Goal: Transaction & Acquisition: Purchase product/service

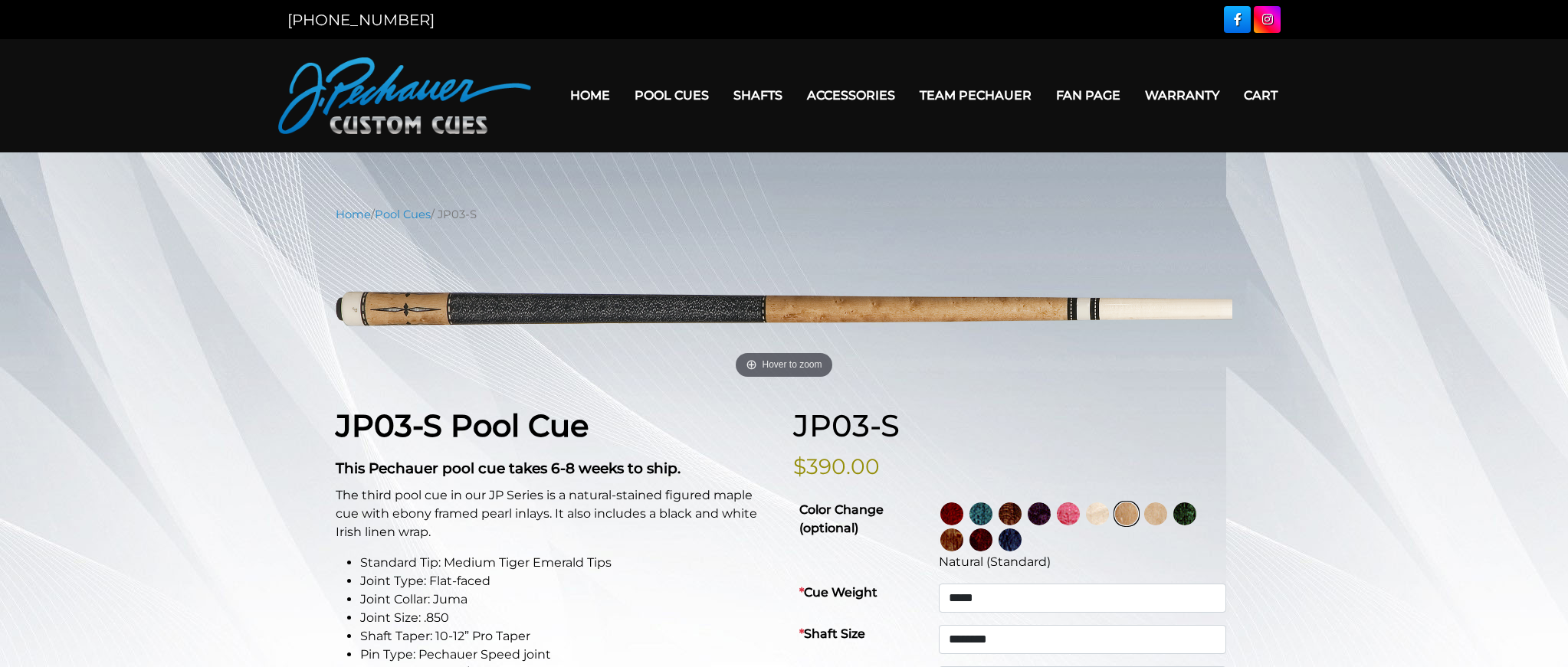
select select "*****"
select select "********"
select select "*****"
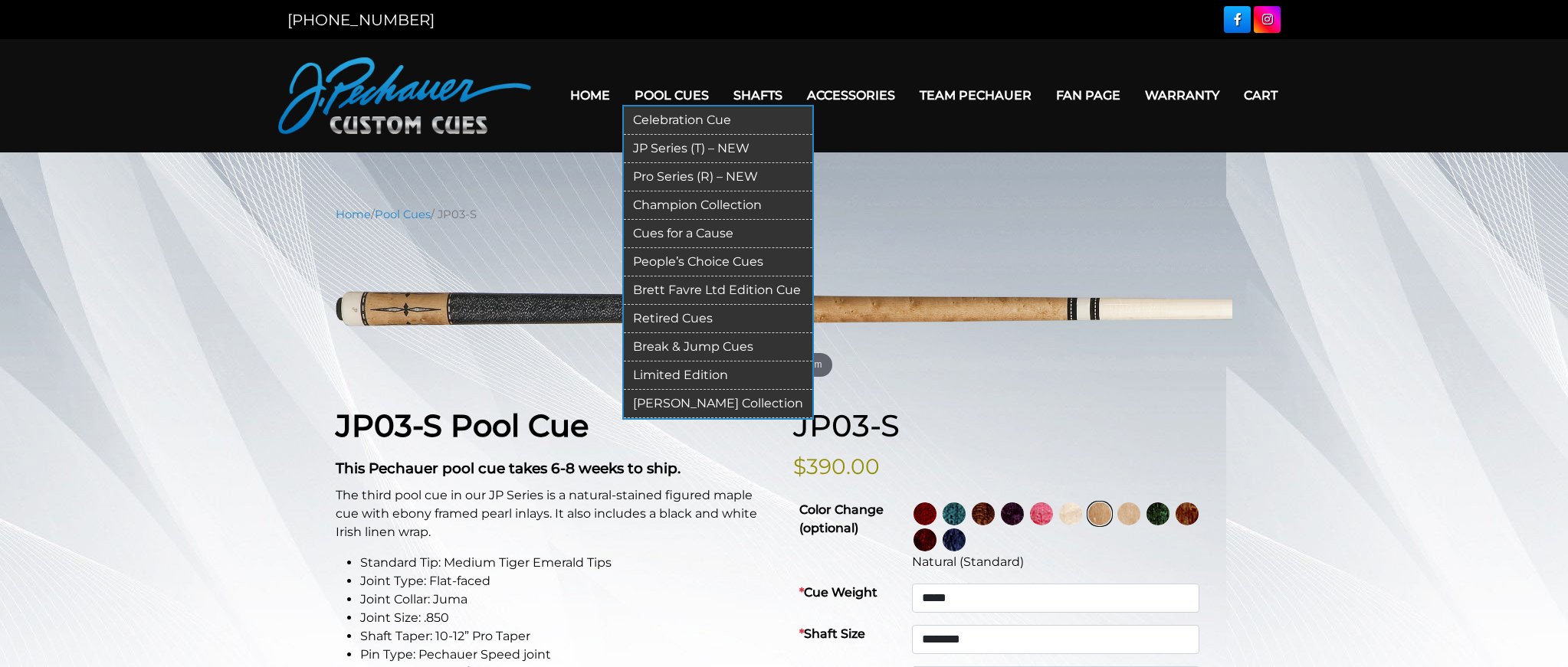
click at [657, 146] on link "JP Series (T) – NEW" at bounding box center [717, 149] width 189 height 28
click at [639, 147] on link "JP Series (T) – NEW" at bounding box center [717, 149] width 189 height 28
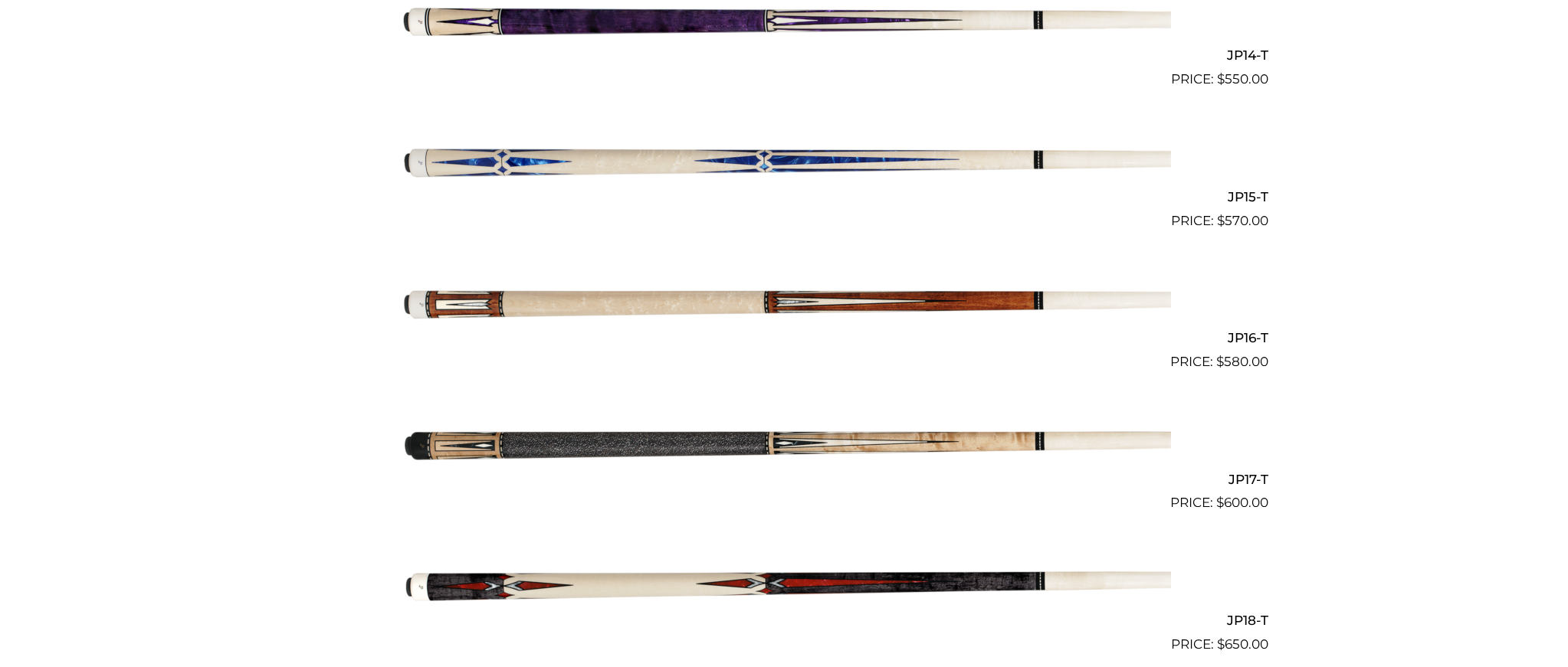
scroll to position [2378, 0]
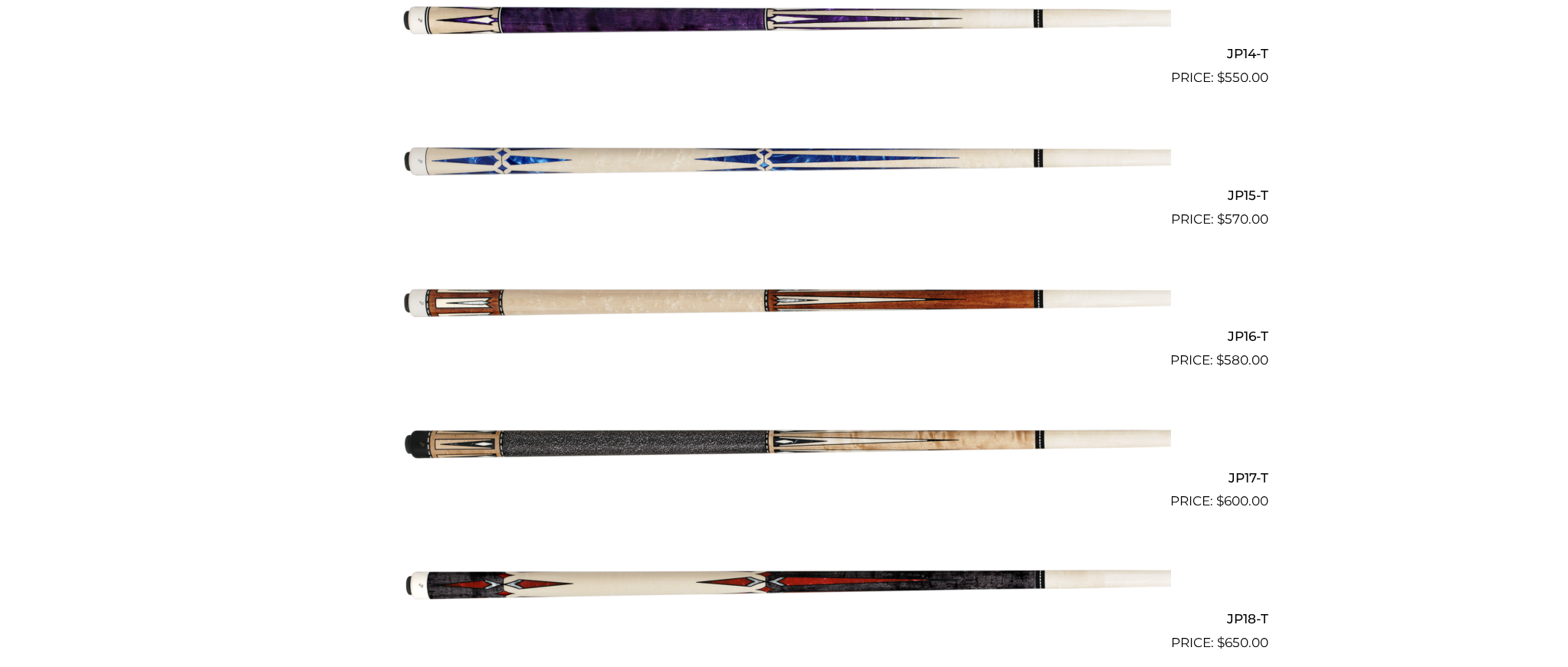
click at [725, 297] on img at bounding box center [784, 300] width 774 height 128
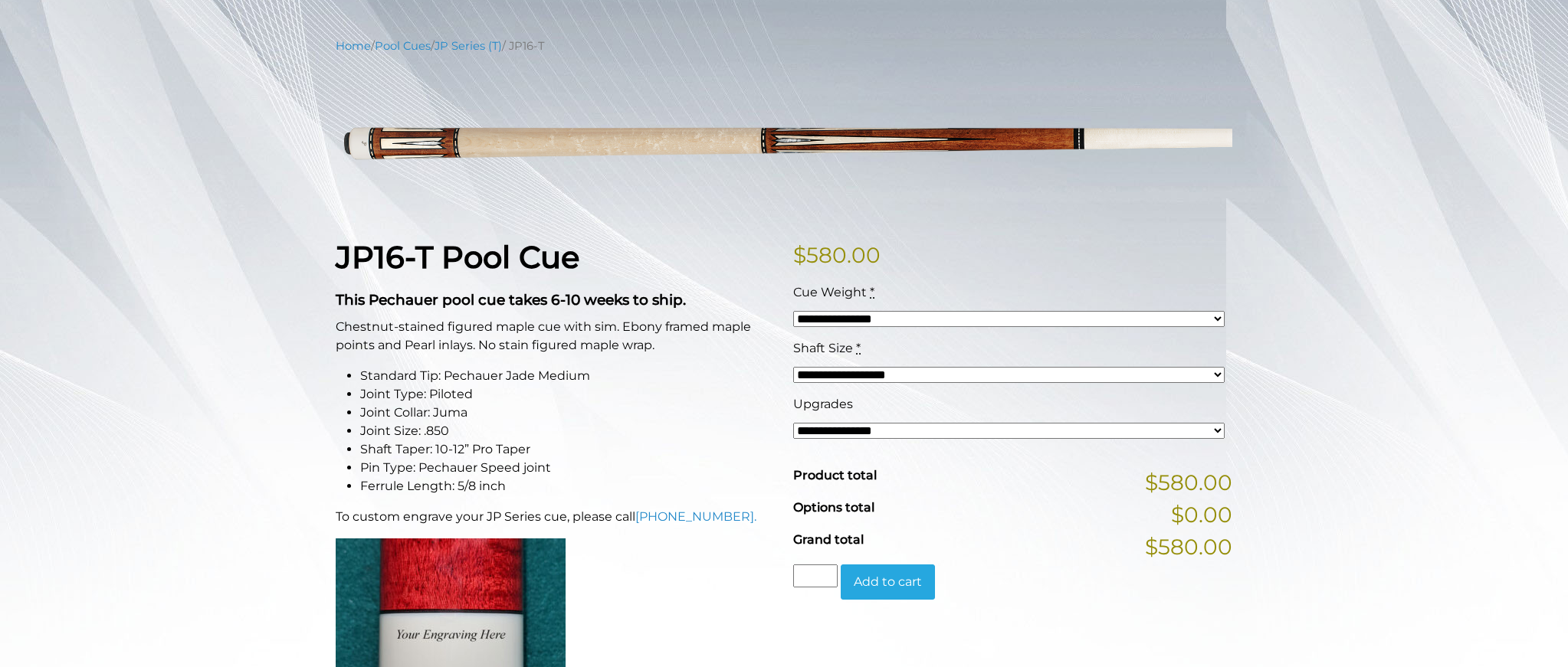
scroll to position [169, 0]
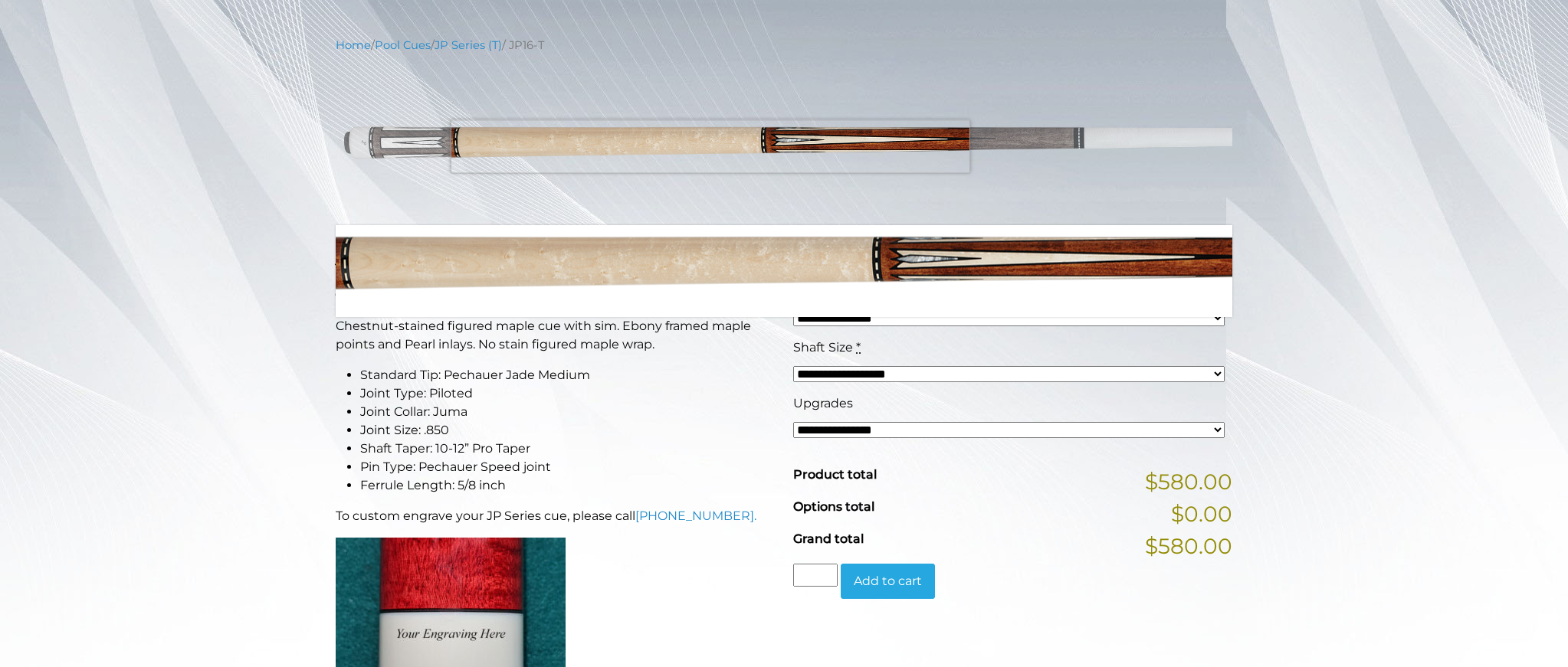
click at [710, 146] on img at bounding box center [784, 139] width 897 height 150
click at [711, 146] on img at bounding box center [784, 139] width 897 height 150
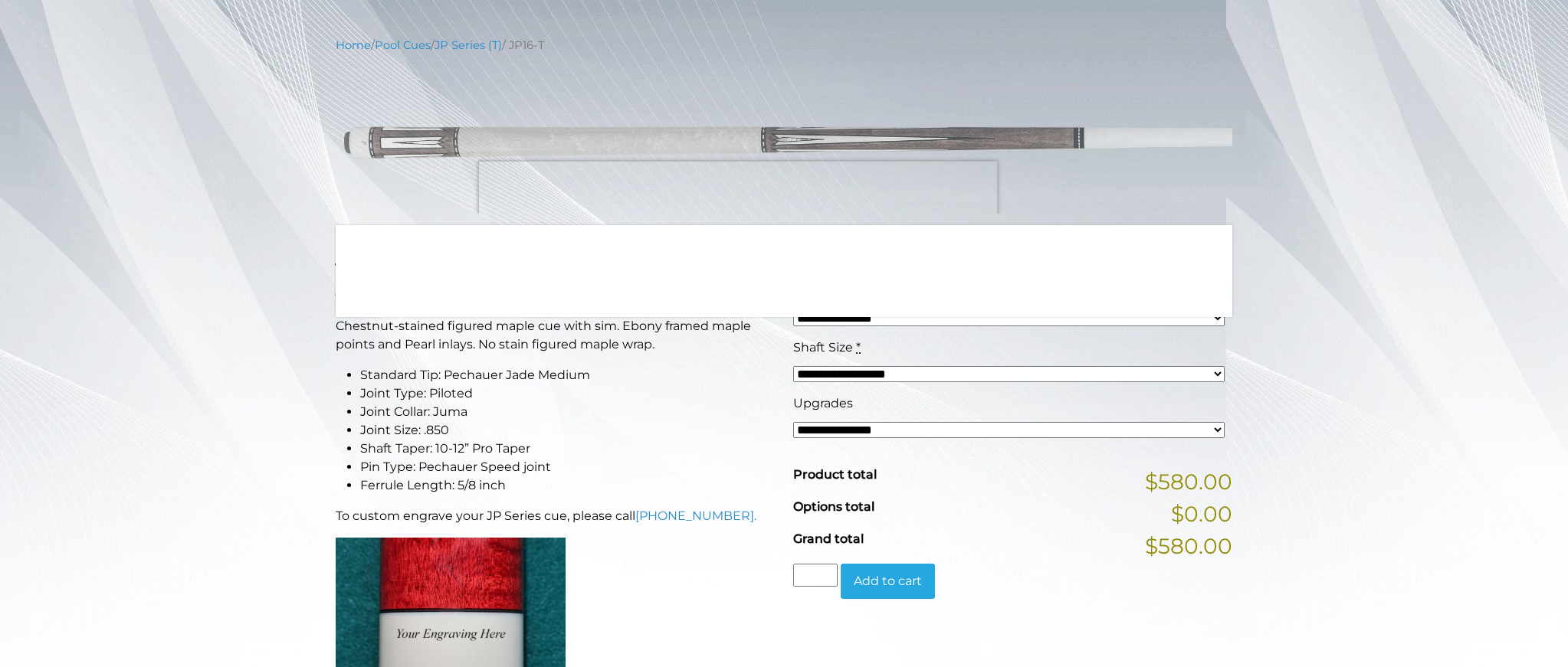
click at [738, 194] on img at bounding box center [784, 139] width 897 height 150
click at [738, 195] on img at bounding box center [784, 139] width 897 height 150
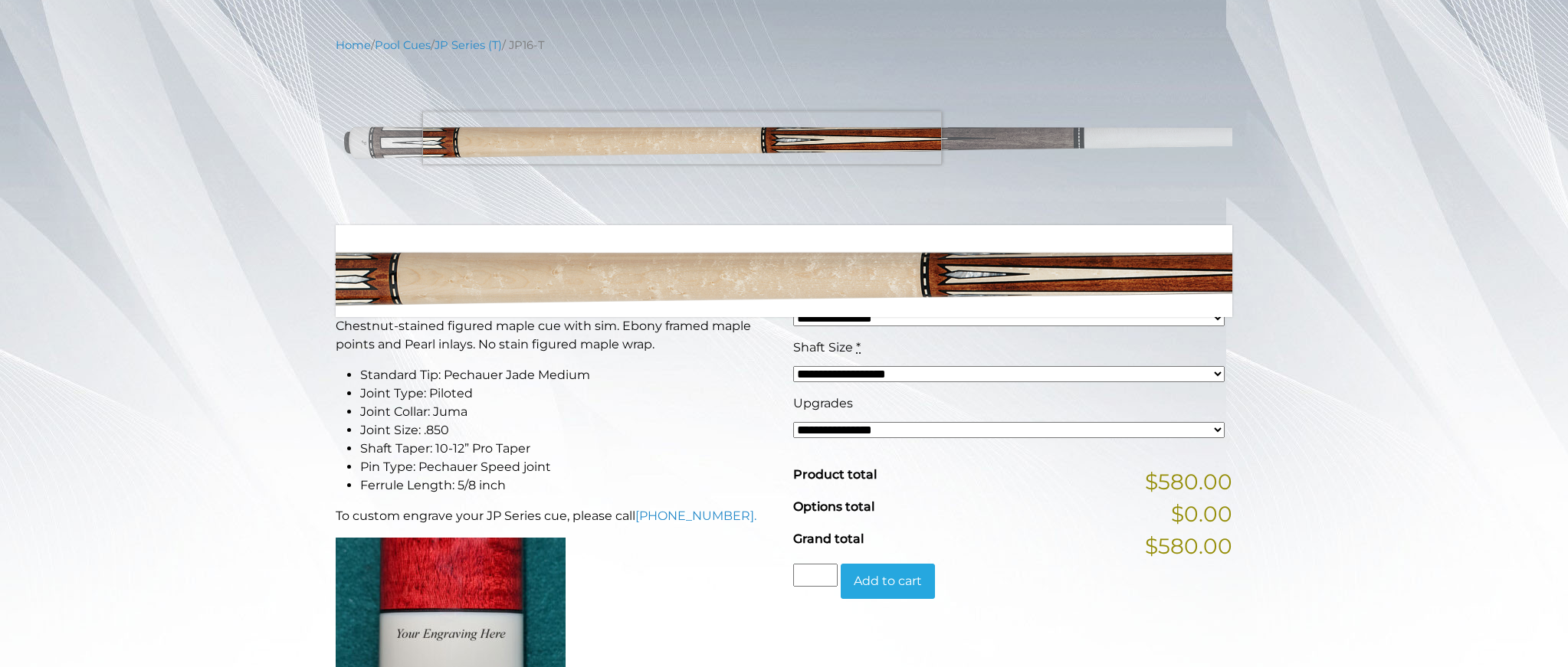
click at [682, 138] on img at bounding box center [784, 139] width 897 height 150
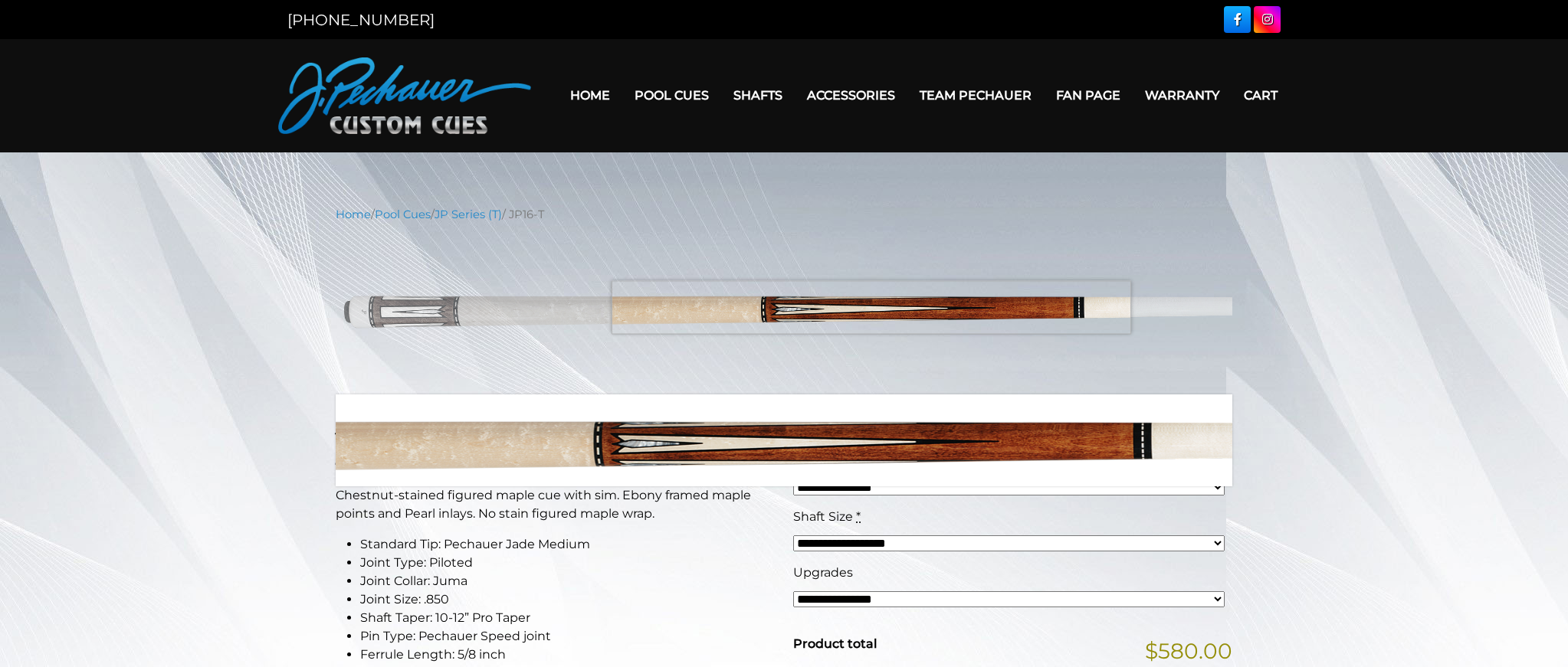
scroll to position [2, 0]
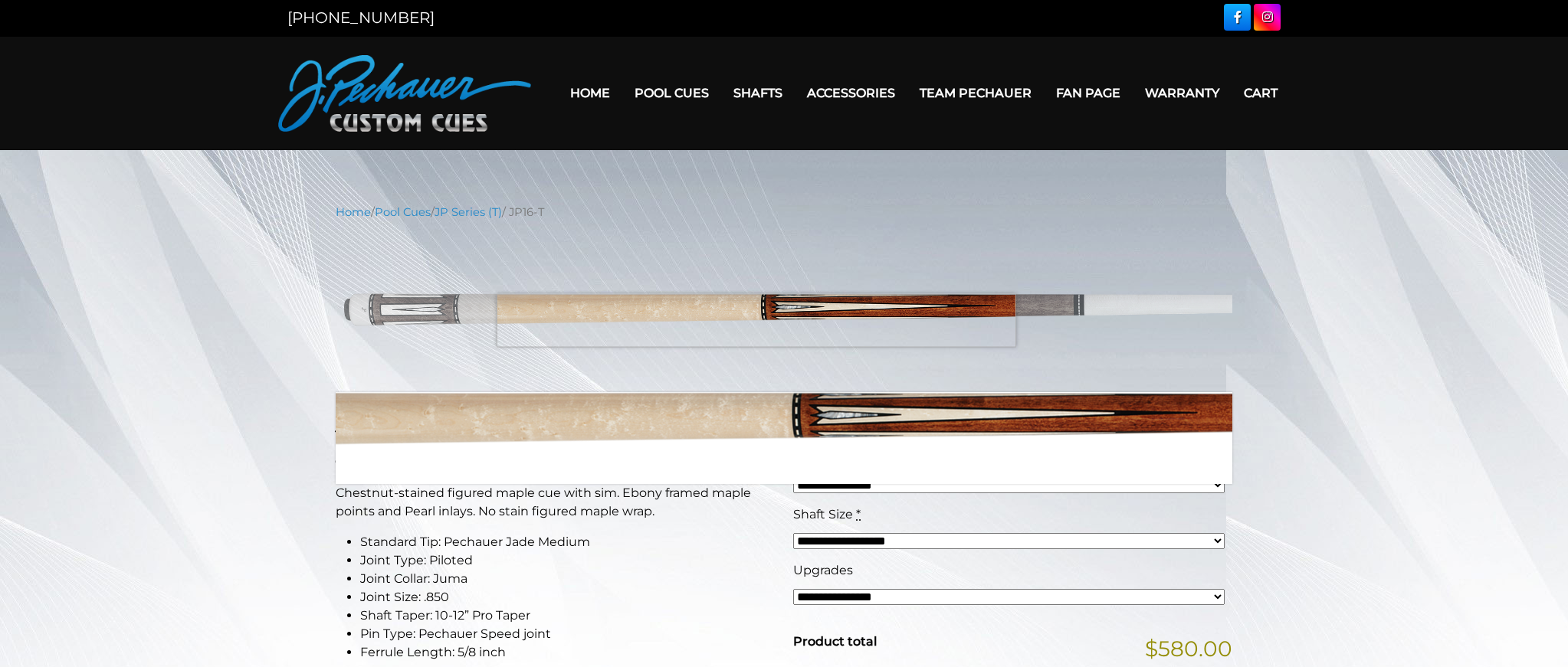
click at [757, 320] on img at bounding box center [784, 306] width 897 height 150
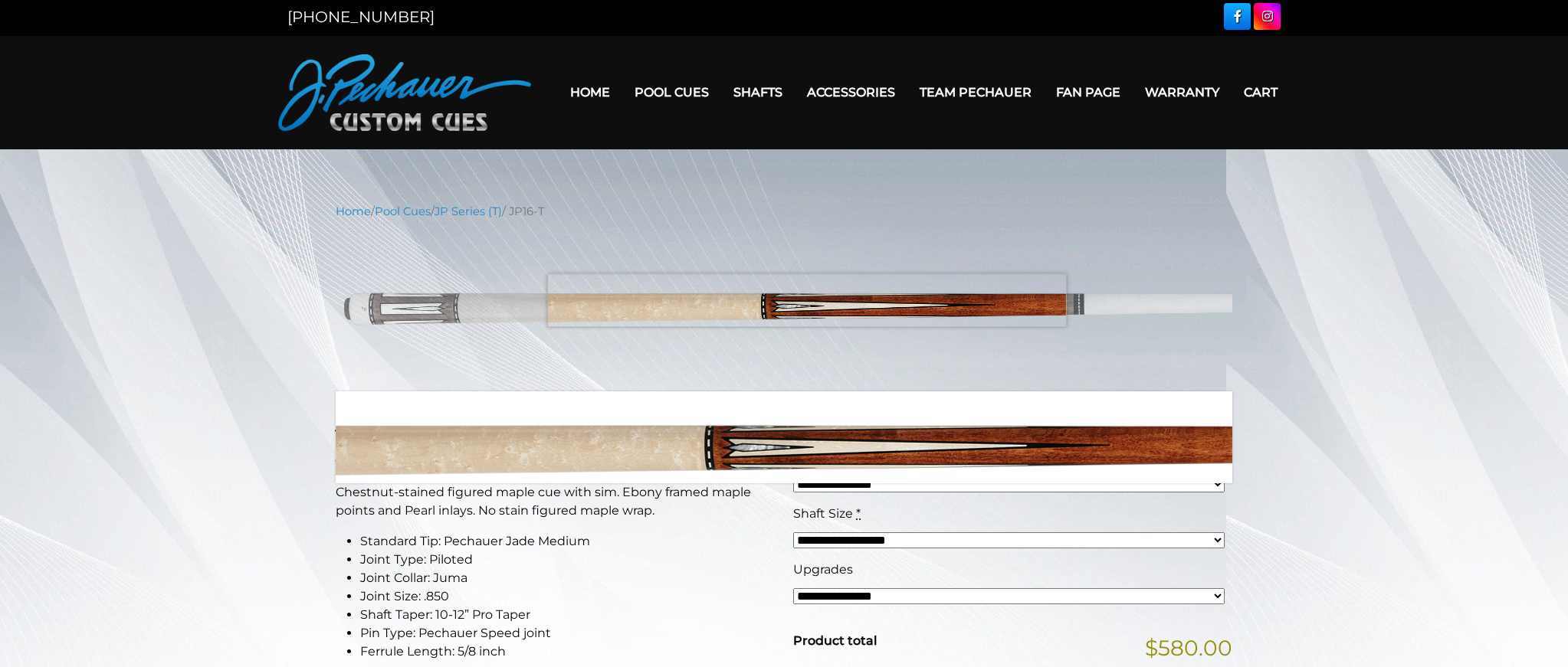
scroll to position [1, 0]
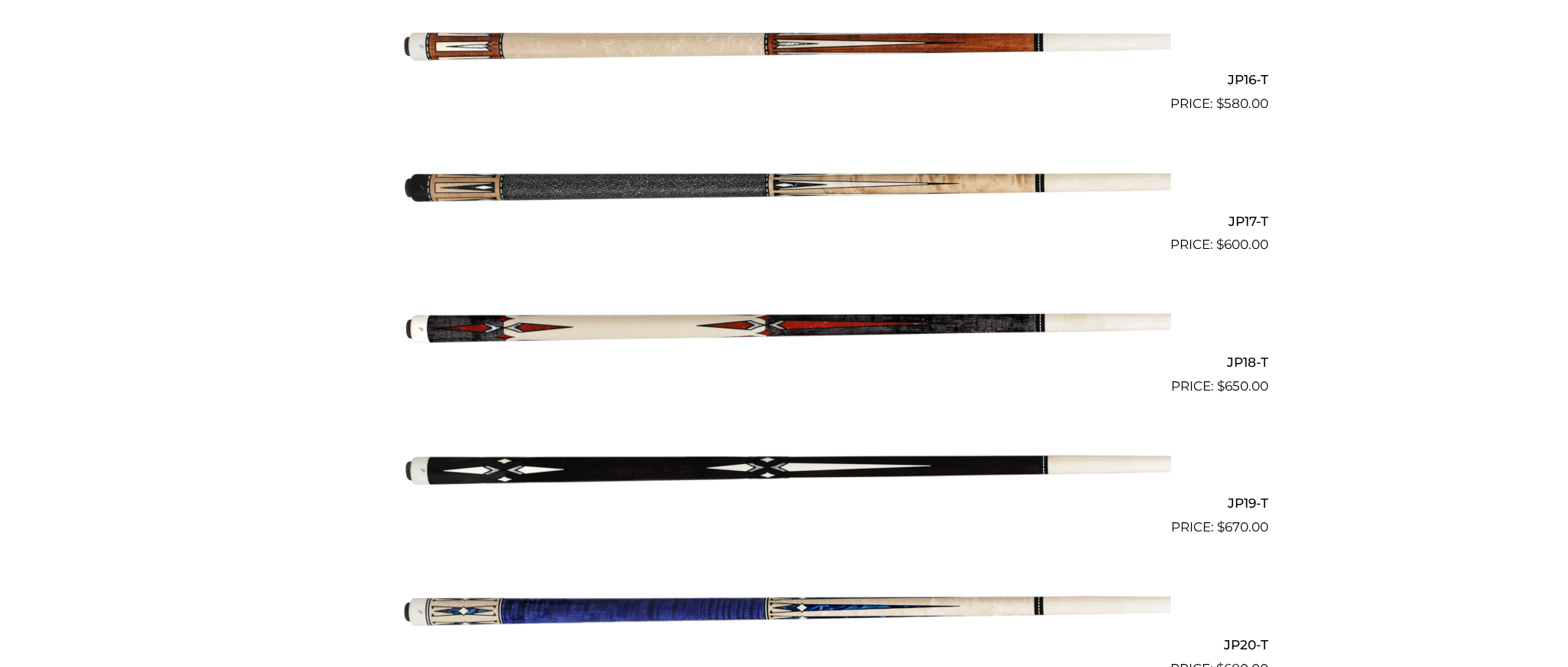
scroll to position [2637, 0]
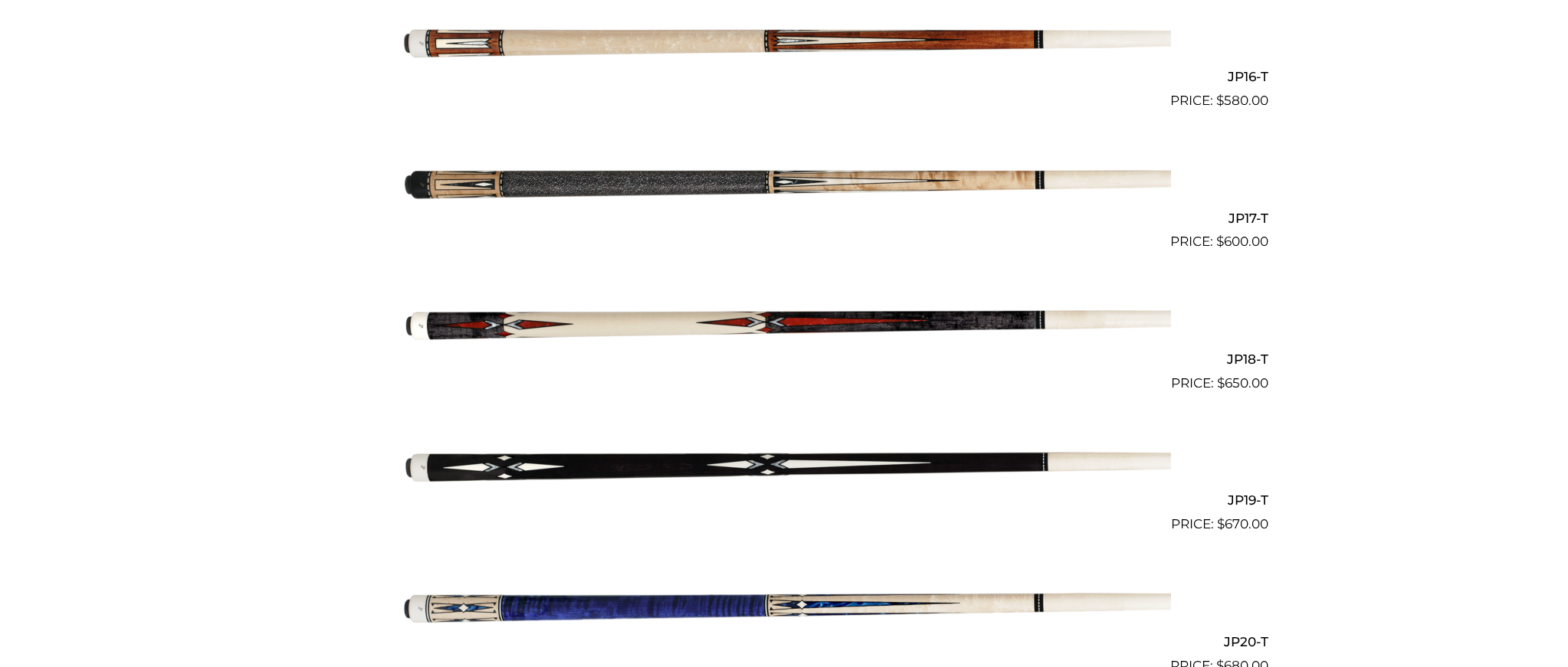
click at [705, 319] on img at bounding box center [784, 323] width 774 height 128
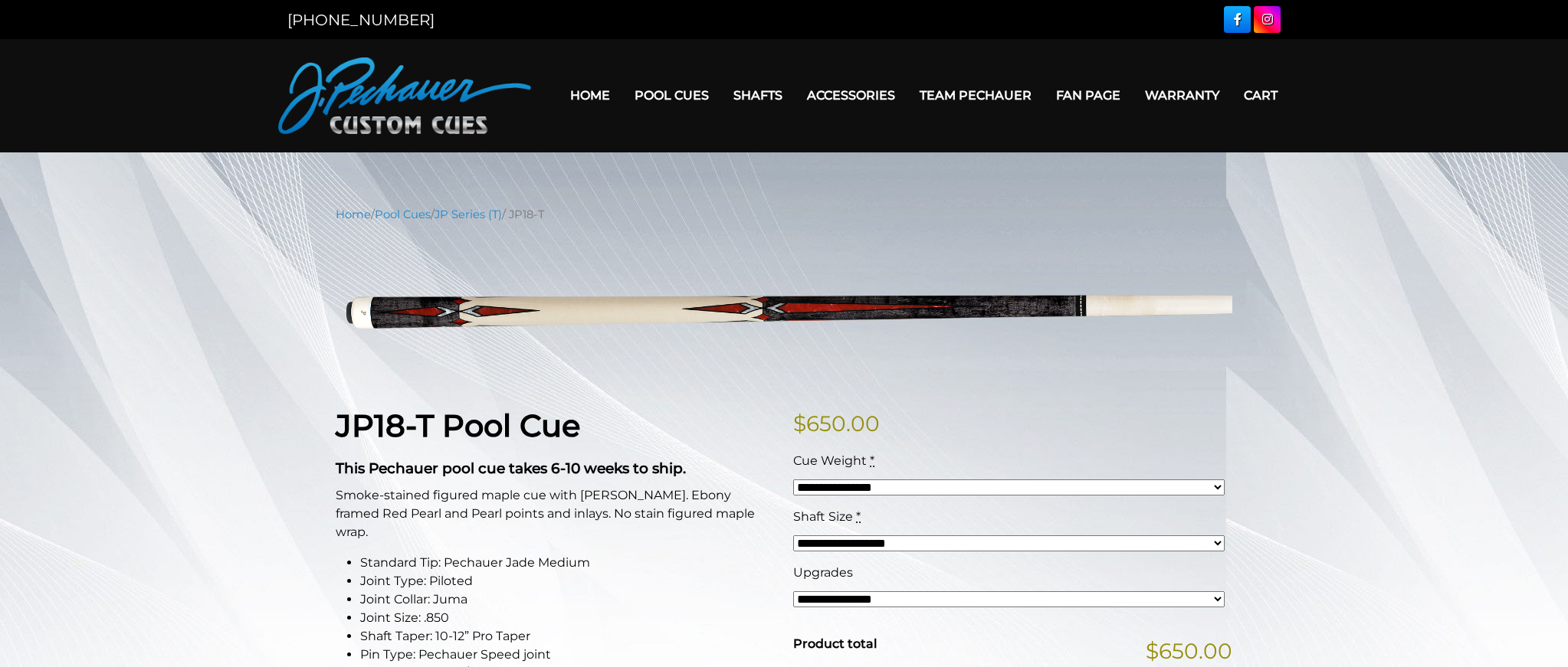
click at [688, 234] on div "Hover to zoom" at bounding box center [784, 308] width 897 height 150
